Goal: Information Seeking & Learning: Learn about a topic

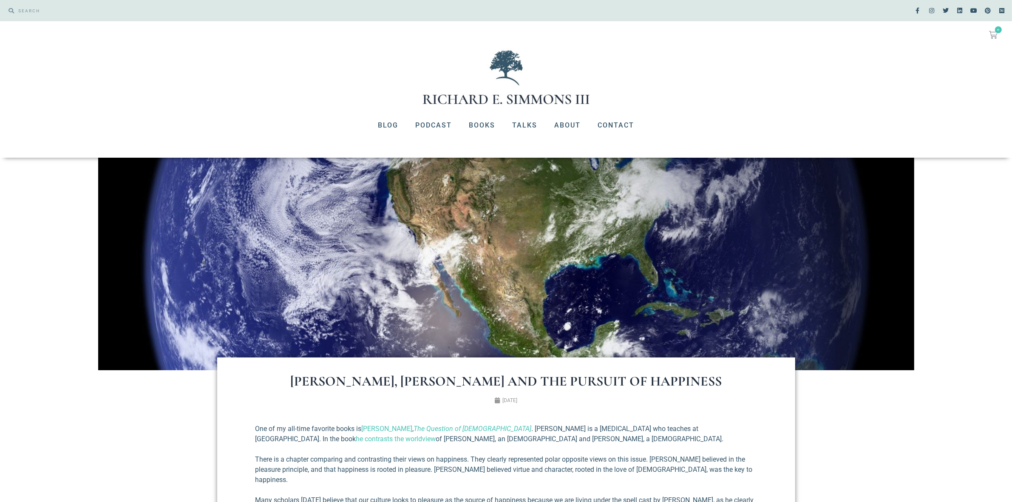
click at [526, 98] on img at bounding box center [506, 76] width 170 height 57
click at [570, 125] on link "About" at bounding box center [567, 125] width 43 height 22
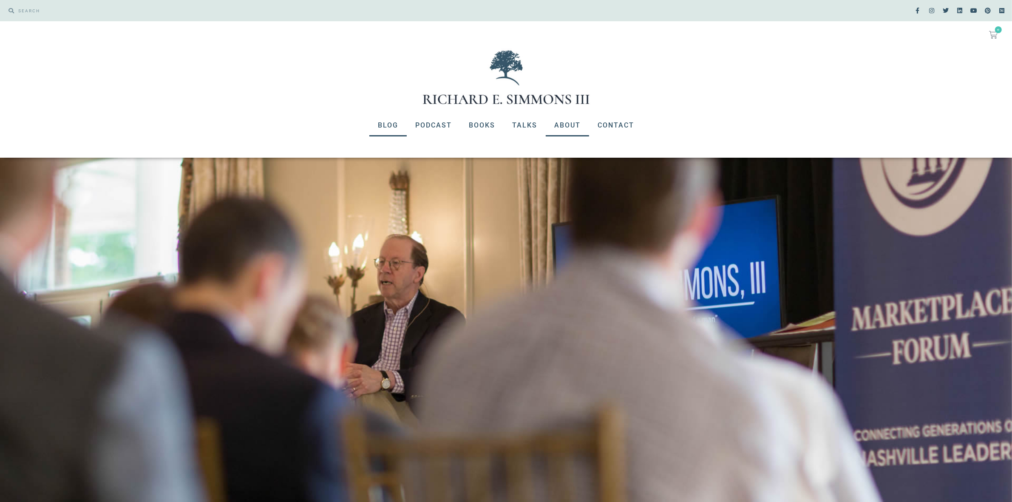
click at [385, 125] on link "Blog" at bounding box center [387, 125] width 37 height 22
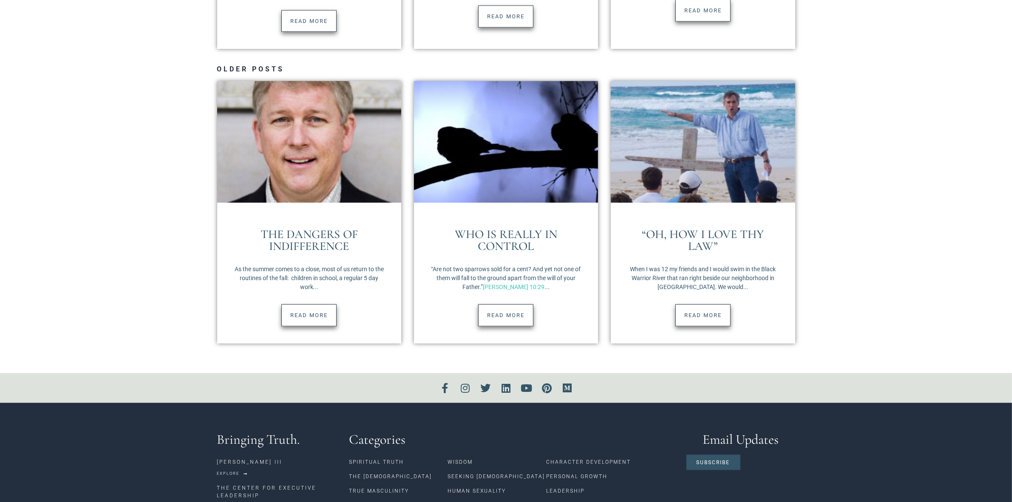
scroll to position [1169, 0]
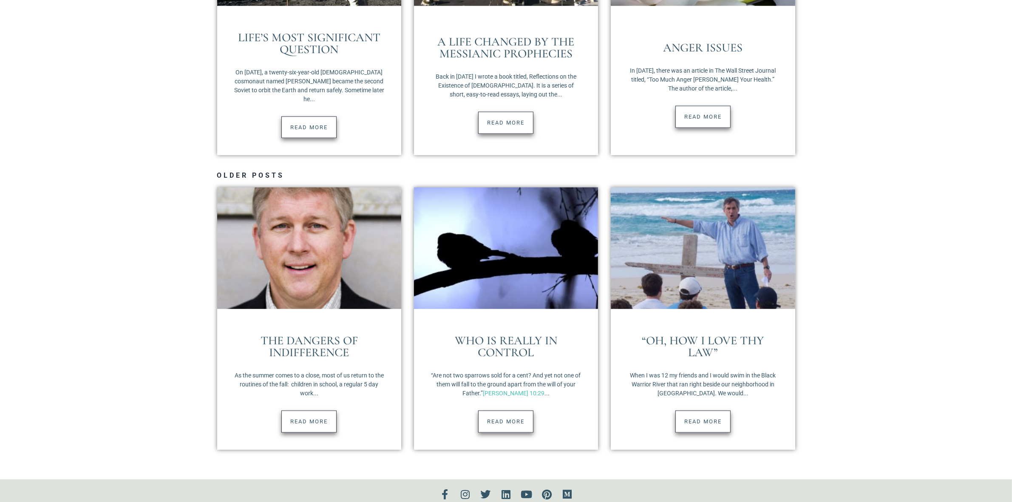
click at [318, 419] on link "Read More" at bounding box center [308, 422] width 55 height 22
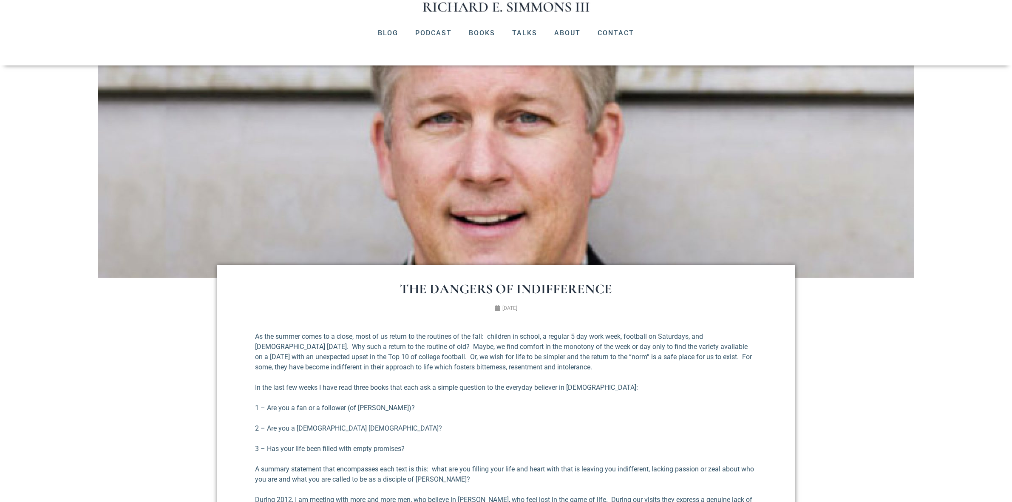
scroll to position [106, 0]
